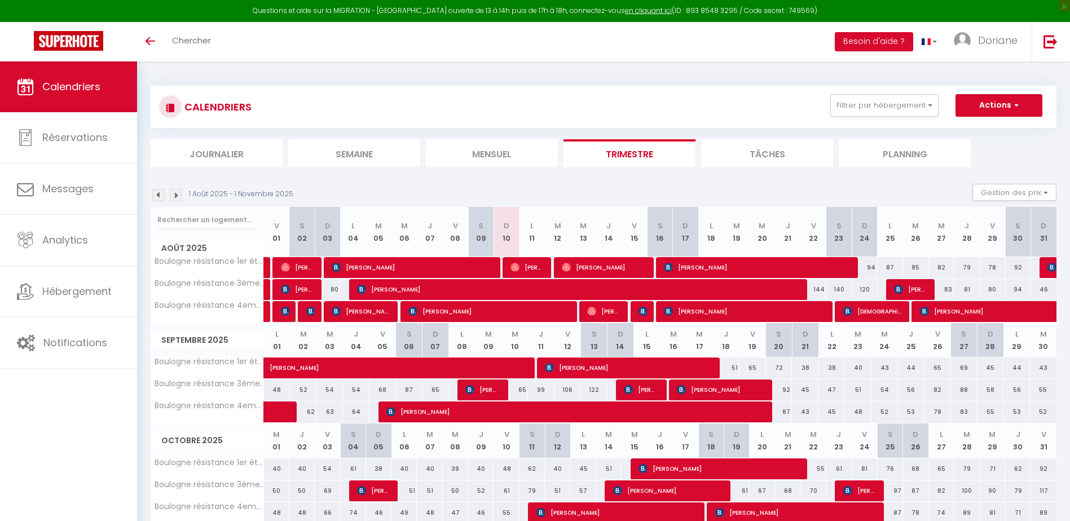
click at [241, 156] on li "Journalier" at bounding box center [217, 153] width 132 height 28
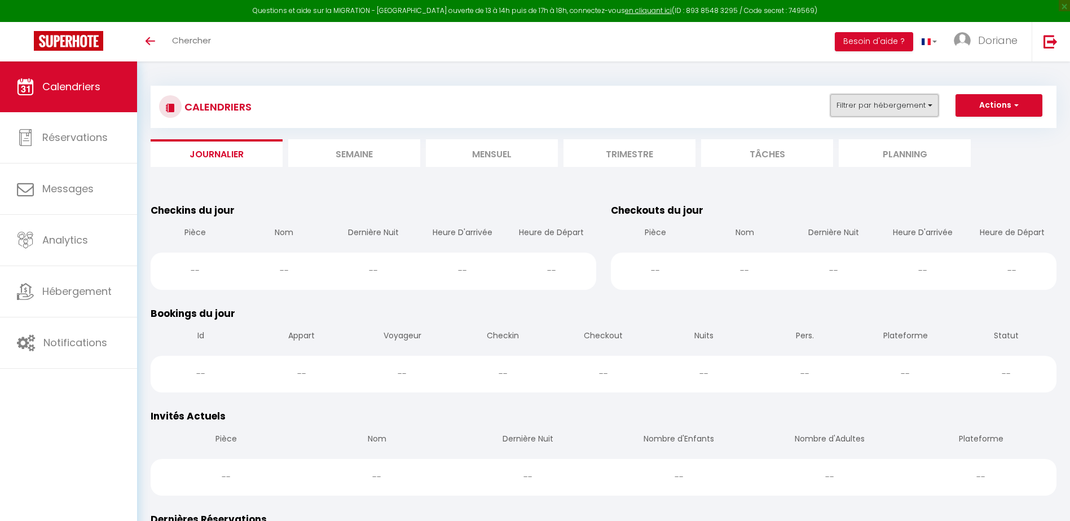
click at [863, 116] on button "Filtrer par hébergement" at bounding box center [884, 105] width 108 height 23
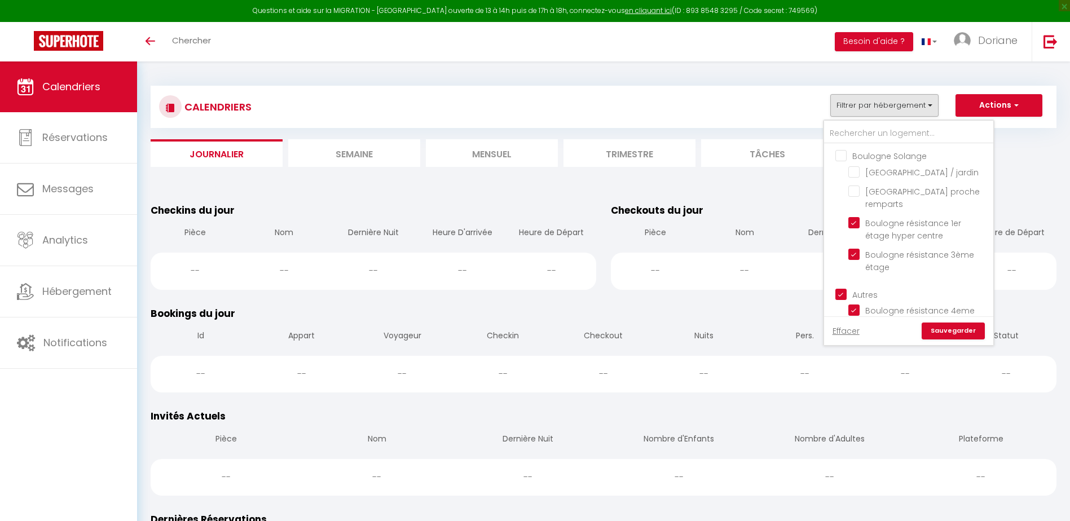
click at [840, 156] on input "Boulogne Solange" at bounding box center [919, 154] width 169 height 11
checkbox input "true"
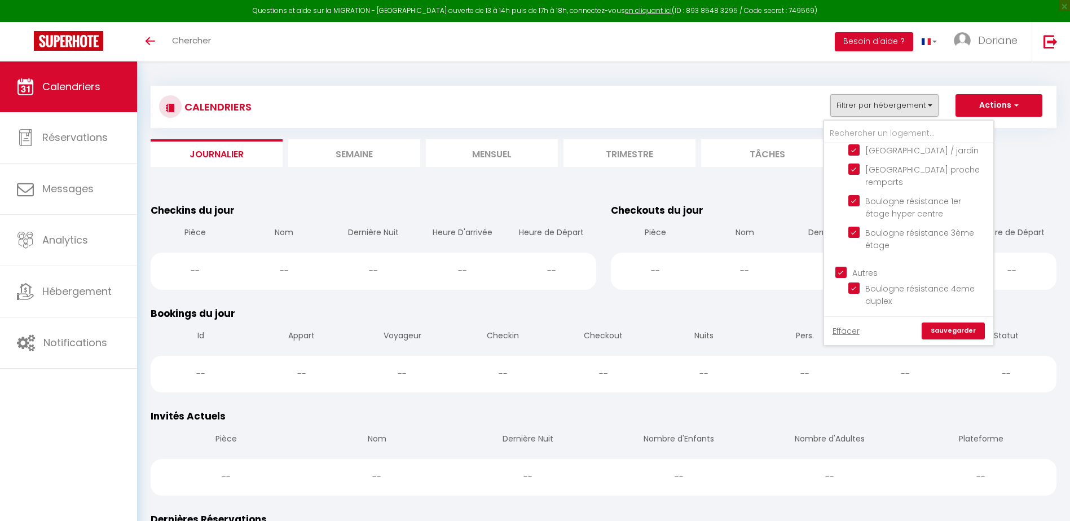
scroll to position [34, 0]
click at [944, 333] on link "Sauvegarder" at bounding box center [953, 331] width 63 height 17
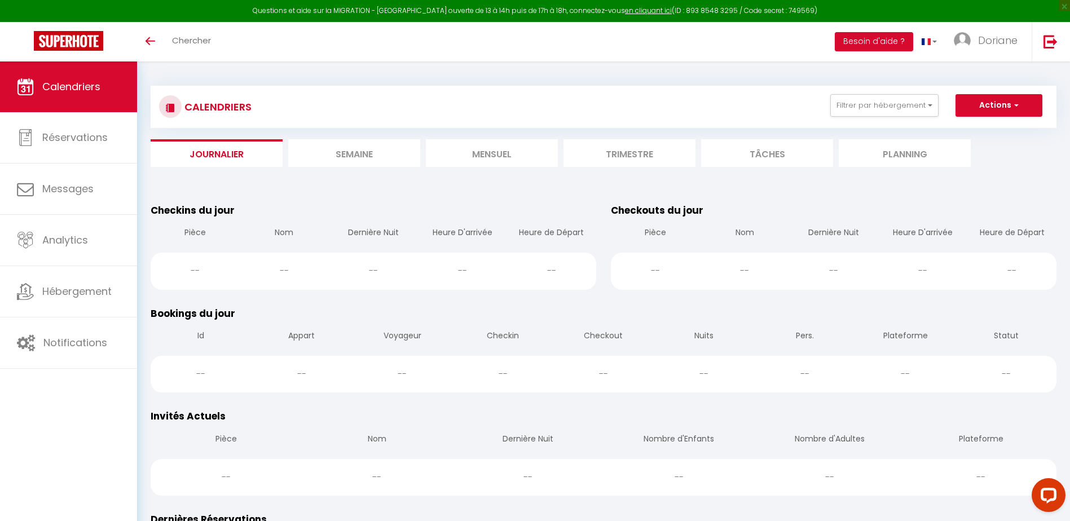
click at [363, 156] on li "Semaine" at bounding box center [354, 153] width 132 height 28
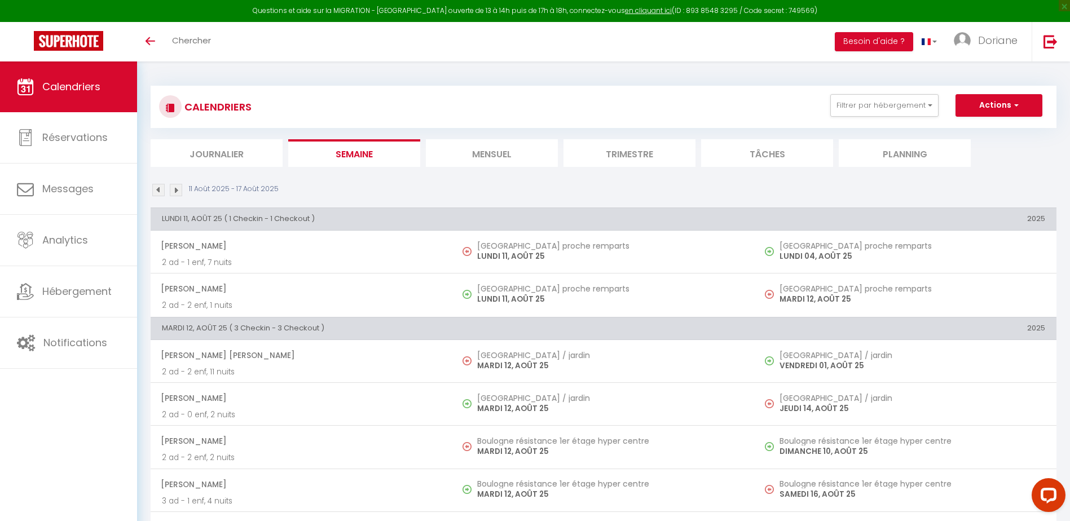
click at [463, 152] on li "Mensuel" at bounding box center [492, 153] width 132 height 28
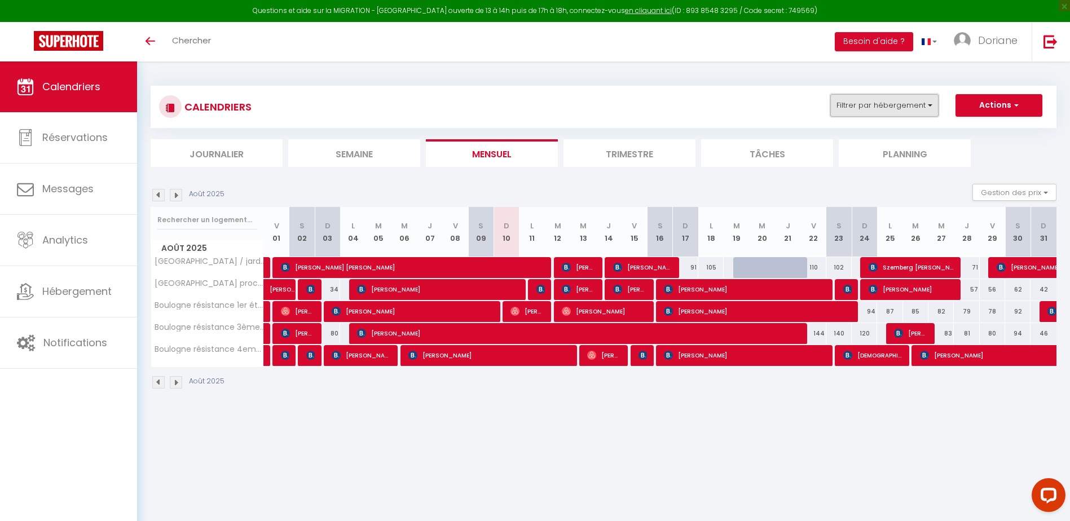
click at [923, 111] on button "Filtrer par hébergement" at bounding box center [884, 105] width 108 height 23
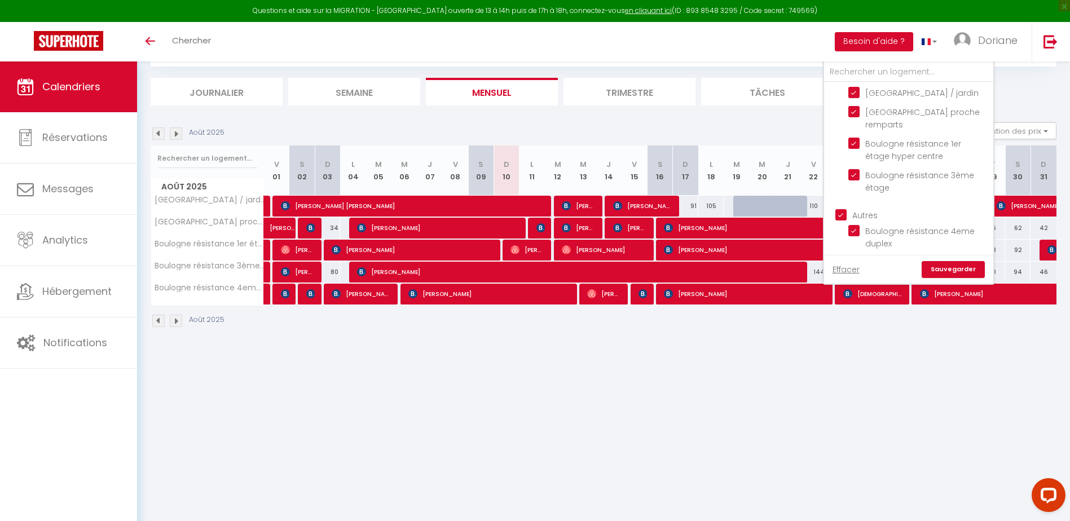
scroll to position [34, 0]
click at [854, 272] on link "Effacer" at bounding box center [845, 269] width 27 height 12
checkbox input "false"
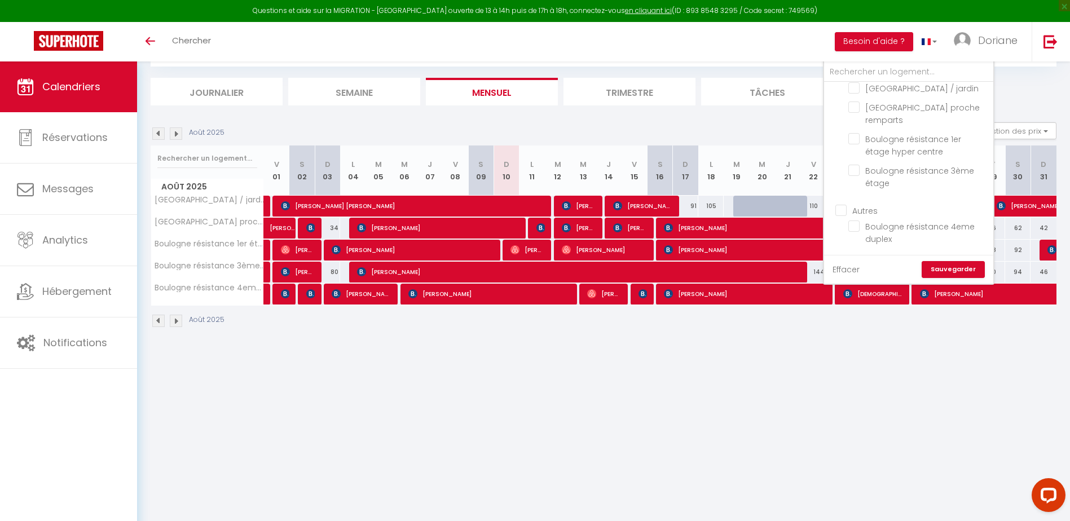
checkbox input "false"
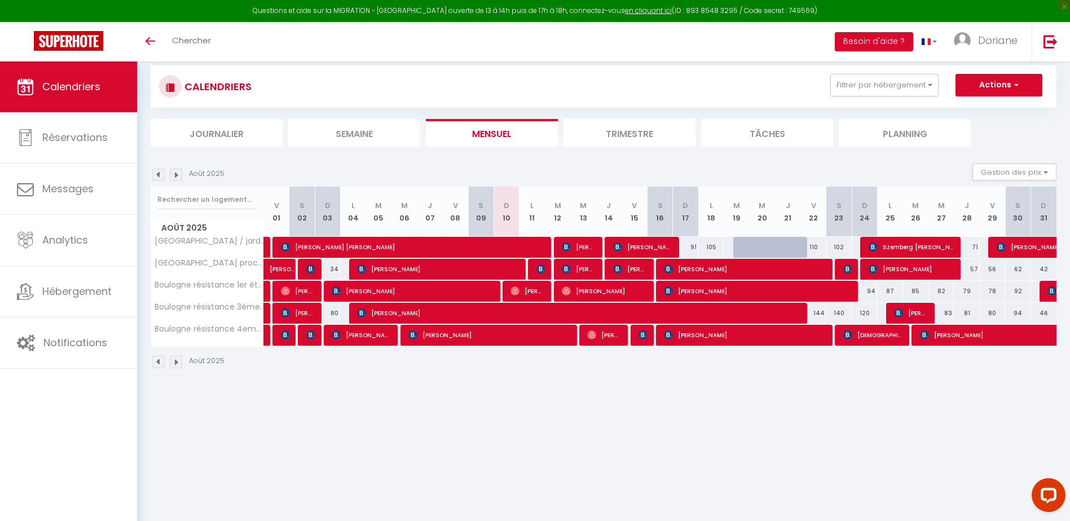
scroll to position [0, 0]
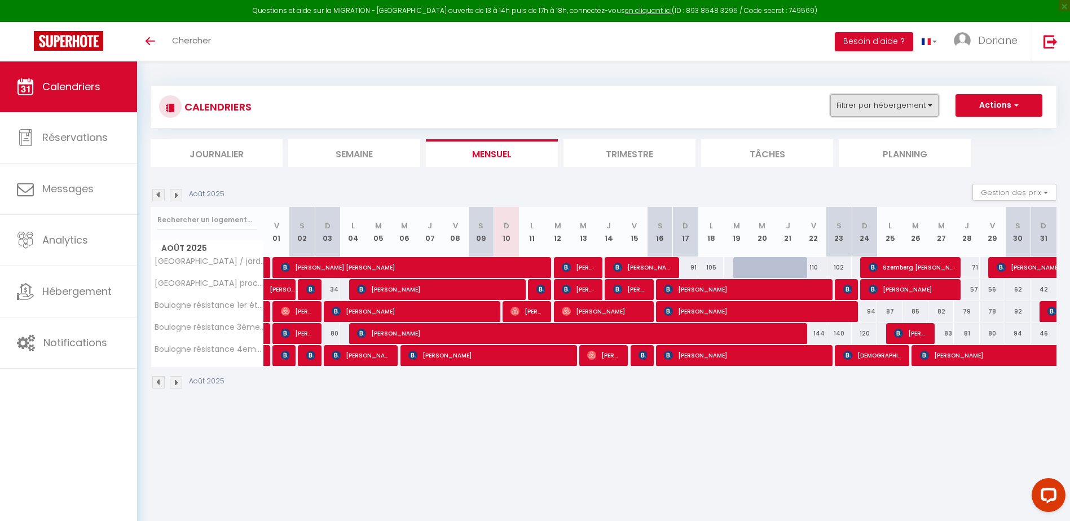
click at [900, 111] on button "Filtrer par hébergement" at bounding box center [884, 105] width 108 height 23
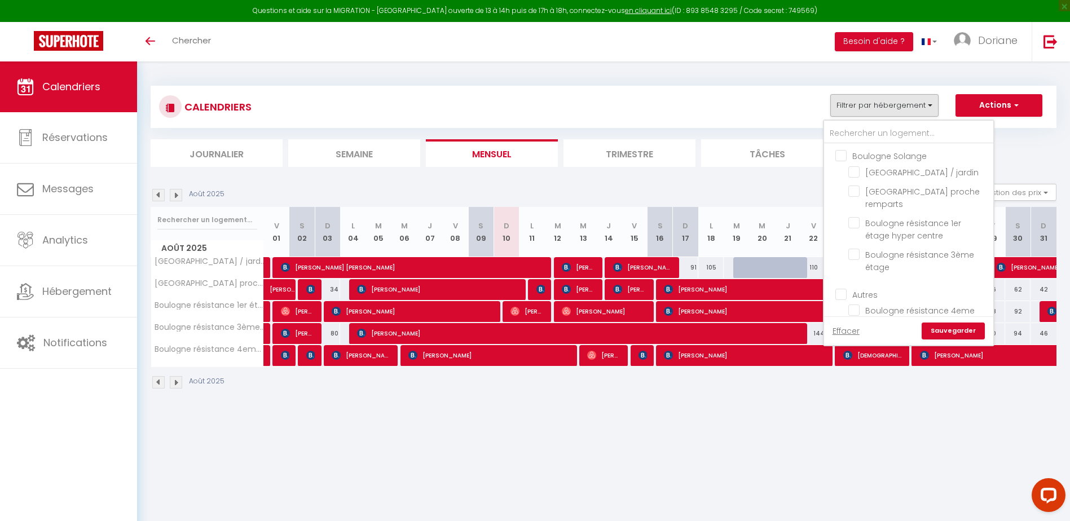
click at [839, 153] on input "Boulogne Solange" at bounding box center [919, 154] width 169 height 11
checkbox input "true"
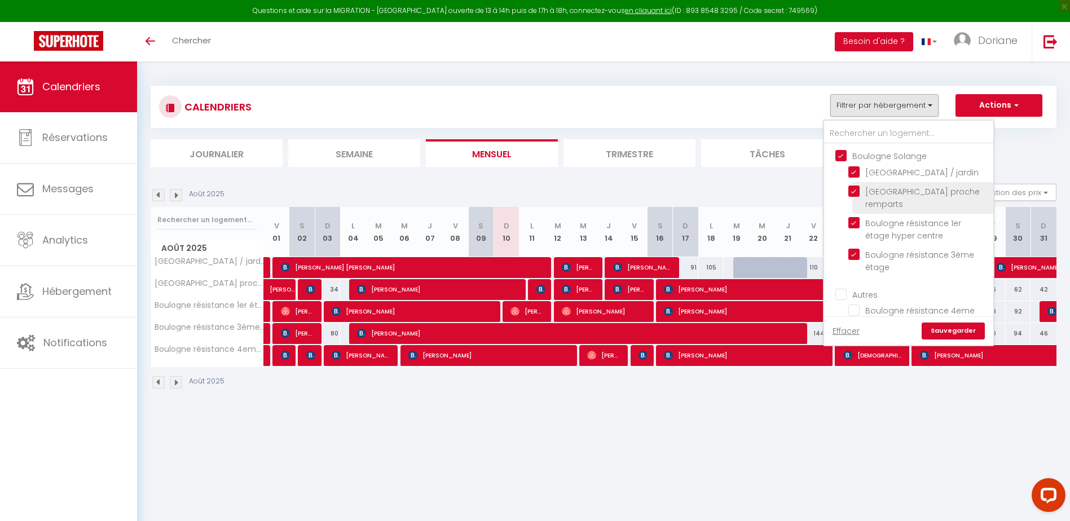
checkbox input "true"
checkbox input "false"
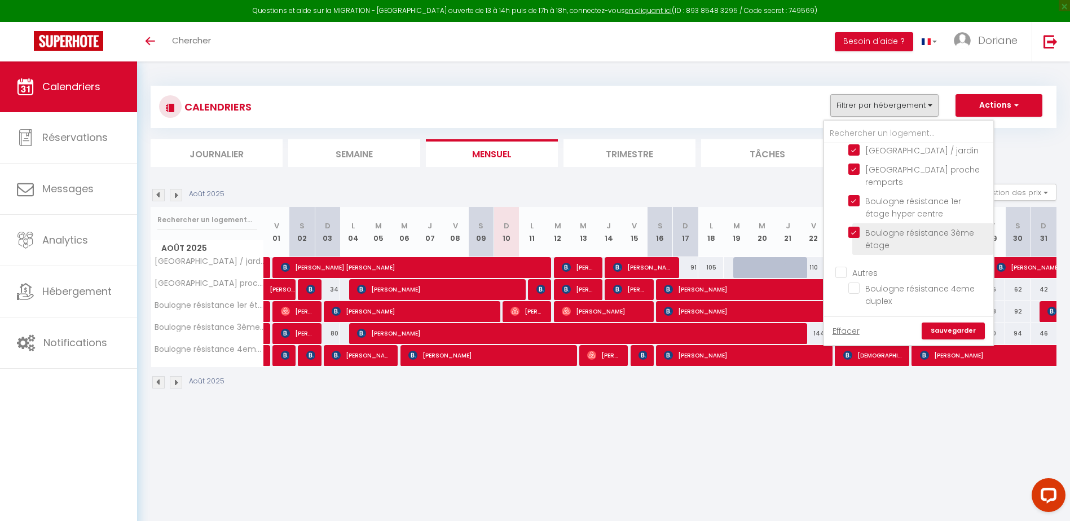
scroll to position [34, 0]
click at [839, 267] on input "Autres" at bounding box center [919, 271] width 169 height 11
checkbox input "true"
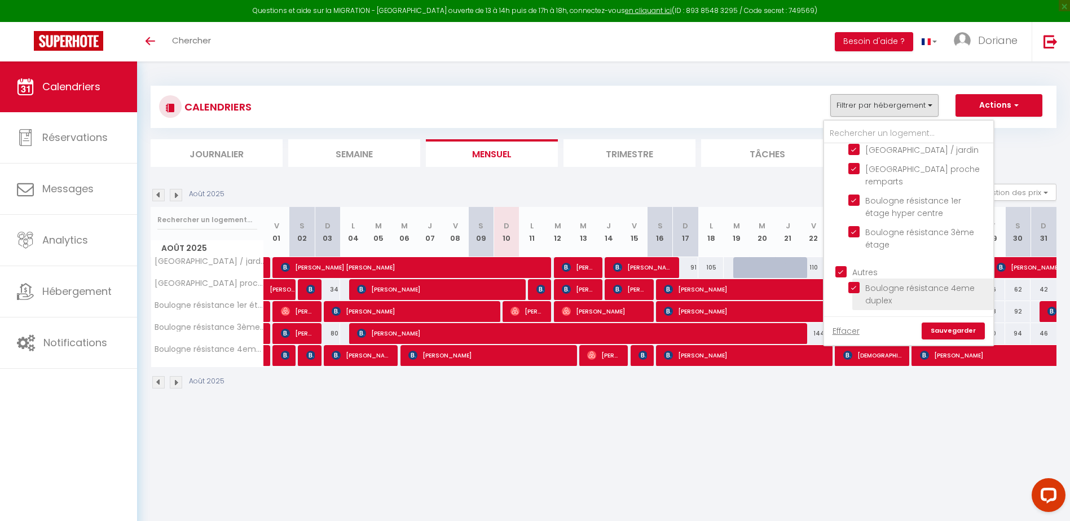
checkbox input "true"
click at [936, 332] on link "Sauvegarder" at bounding box center [953, 331] width 63 height 17
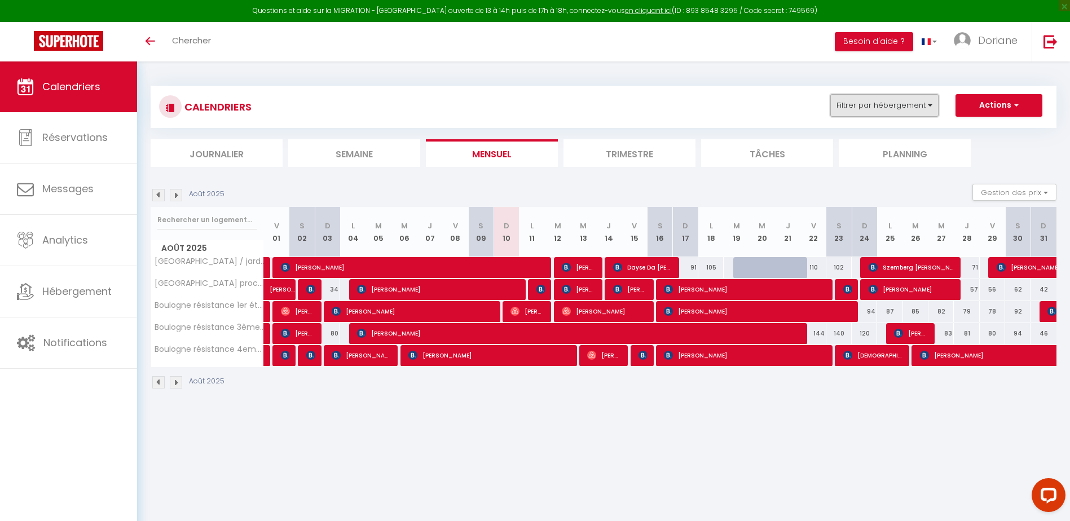
click at [916, 96] on button "Filtrer par hébergement" at bounding box center [884, 105] width 108 height 23
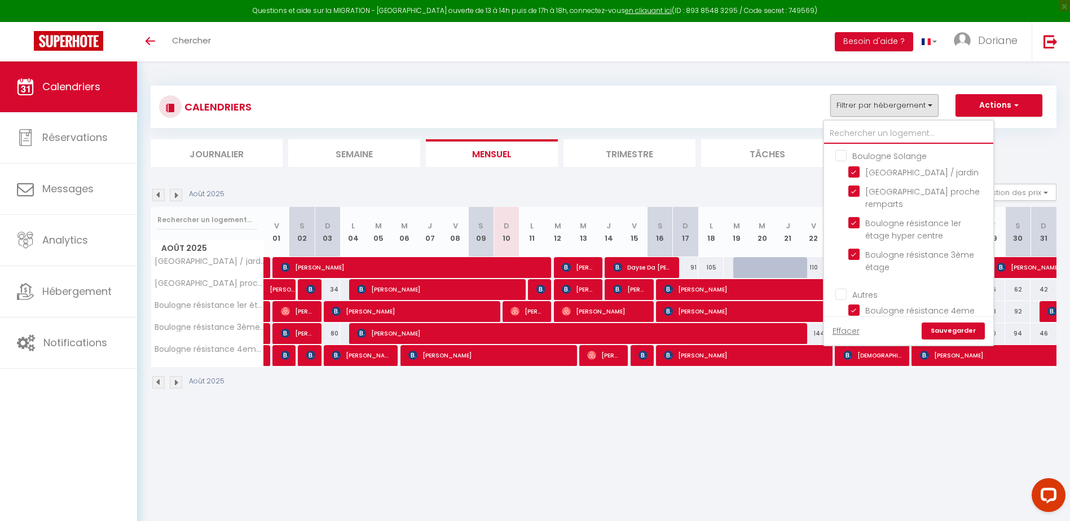
click at [899, 130] on input "text" at bounding box center [908, 134] width 169 height 20
type input "o"
checkbox input "false"
type input "ou"
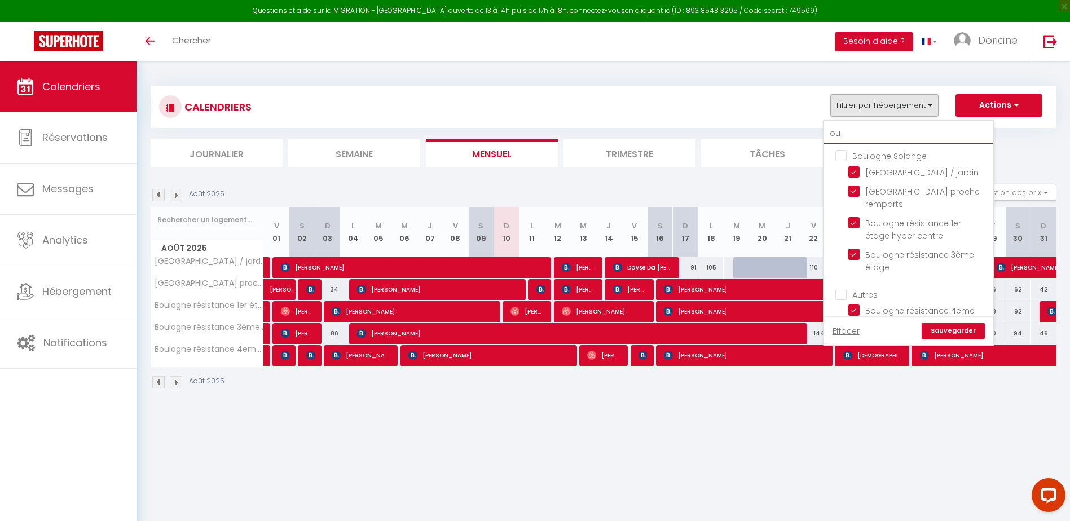
checkbox input "false"
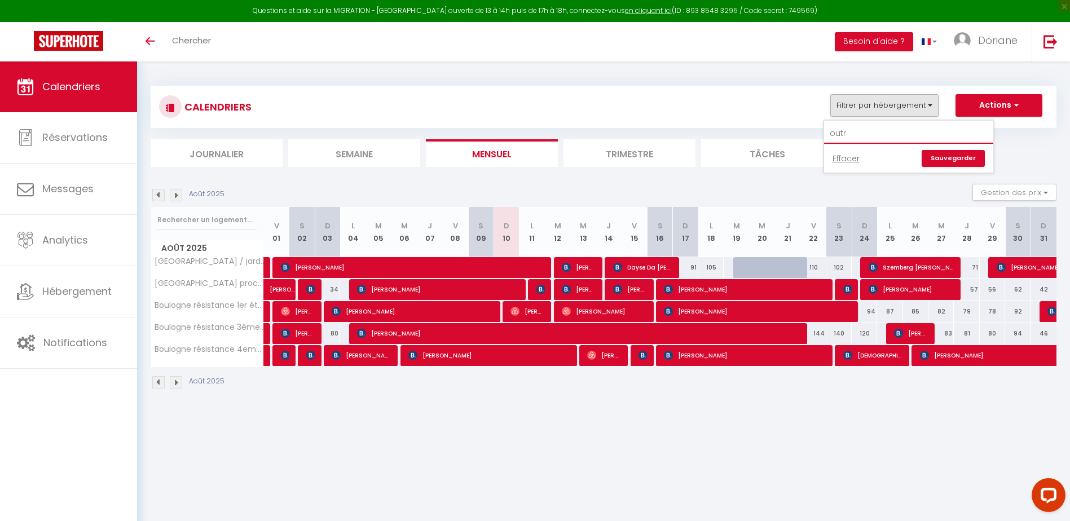
type input "outre"
drag, startPoint x: 896, startPoint y: 130, endPoint x: 751, endPoint y: 148, distance: 146.7
click at [751, 148] on div "CALENDRIERS Filtrer par hébergement outre Effacer Sauvegarder Actions Nouvelle …" at bounding box center [604, 126] width 906 height 81
